Goal: Transaction & Acquisition: Purchase product/service

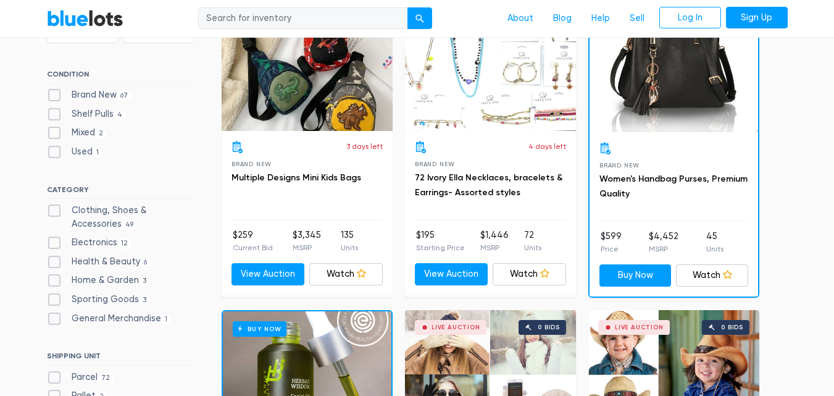
scroll to position [432, 0]
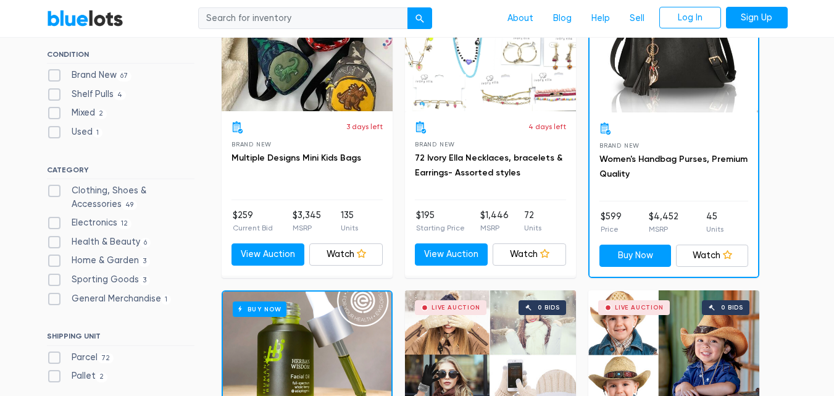
click at [126, 186] on label "Clothing, Shoes & Accessories 49" at bounding box center [120, 197] width 147 height 27
click at [55, 186] on Accessories"] "Clothing, Shoes & Accessories 49" at bounding box center [51, 188] width 8 height 8
checkbox Accessories"] "true"
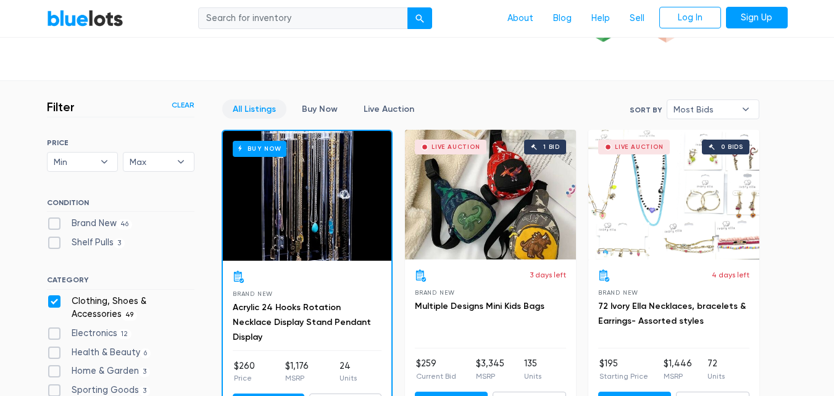
scroll to position [455, 0]
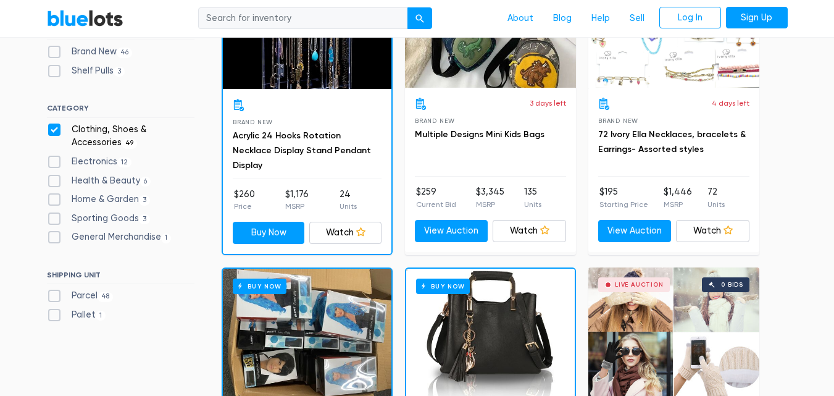
click at [52, 128] on label "Clothing, Shoes & Accessories 49" at bounding box center [120, 136] width 147 height 27
click at [52, 128] on Accessories"] "Clothing, Shoes & Accessories 49" at bounding box center [51, 127] width 8 height 8
checkbox Accessories"] "false"
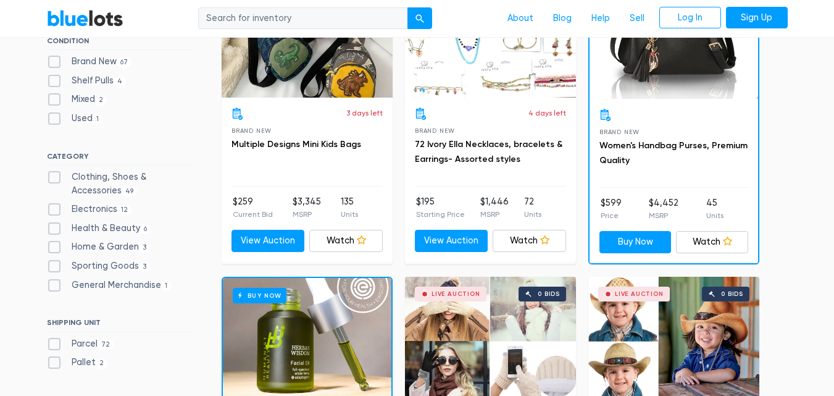
scroll to position [455, 0]
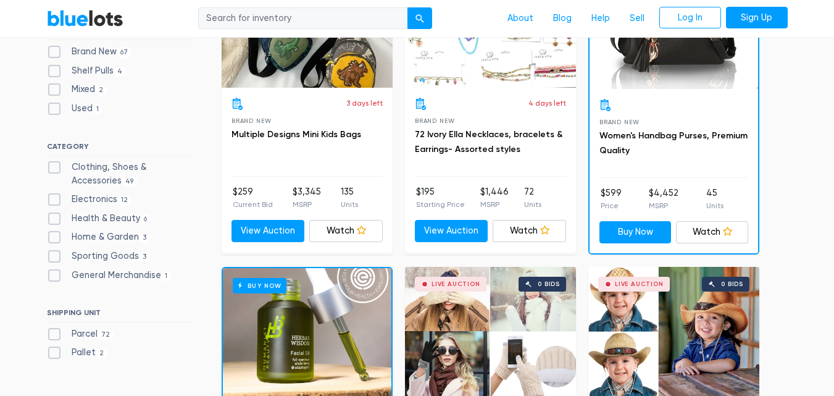
click at [52, 197] on label "Electronics 12" at bounding box center [89, 200] width 85 height 14
click at [52, 197] on input "Electronics 12" at bounding box center [51, 197] width 8 height 8
checkbox input "true"
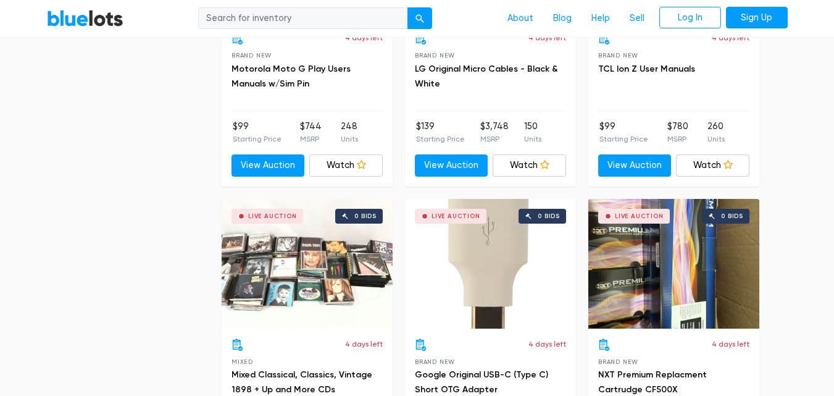
scroll to position [1443, 0]
